Goal: Share content

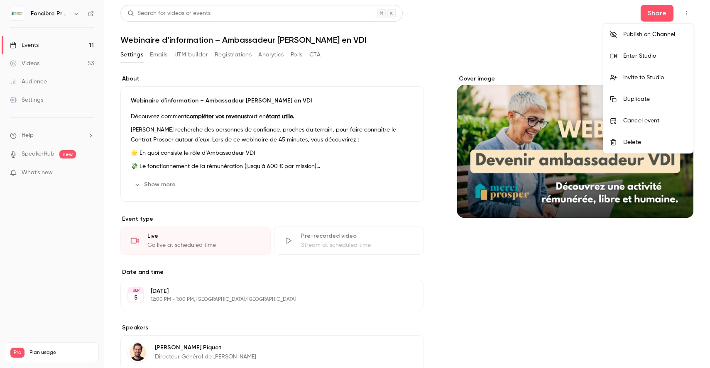
click at [657, 13] on div at bounding box center [355, 184] width 710 height 368
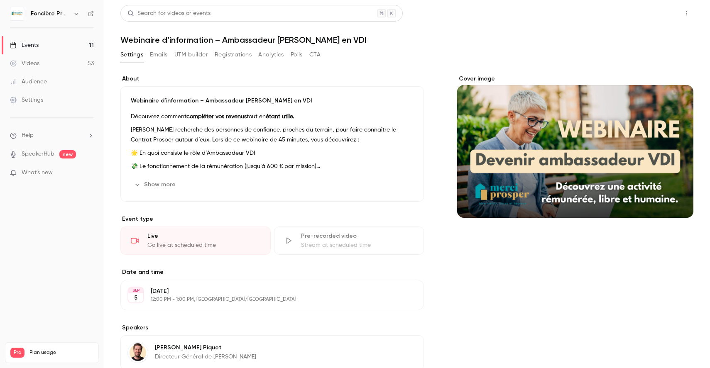
click at [660, 14] on button "Share" at bounding box center [657, 13] width 33 height 17
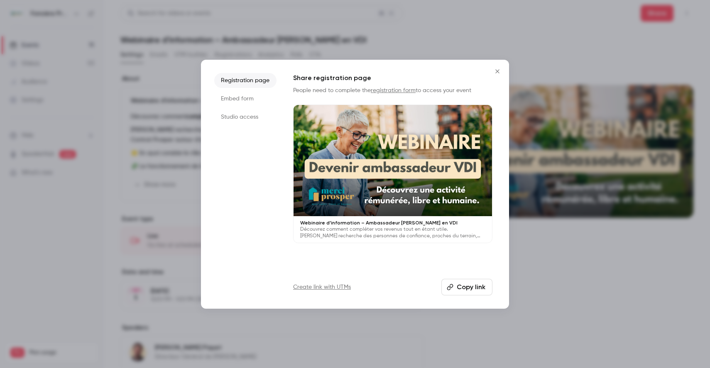
click at [468, 290] on button "Copy link" at bounding box center [466, 287] width 51 height 17
click at [496, 70] on icon "Close" at bounding box center [497, 71] width 4 height 4
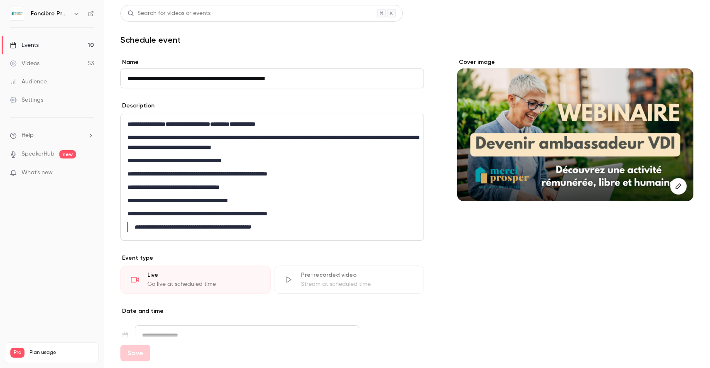
click at [37, 44] on div "Events" at bounding box center [24, 45] width 29 height 8
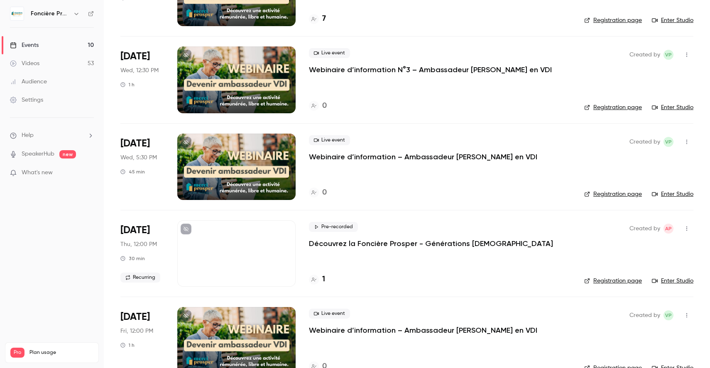
scroll to position [112, 0]
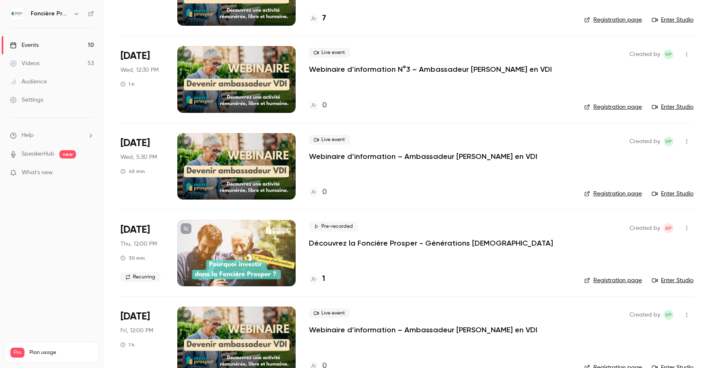
click at [608, 193] on link "Registration page" at bounding box center [613, 194] width 58 height 8
